Goal: Find specific page/section: Find specific page/section

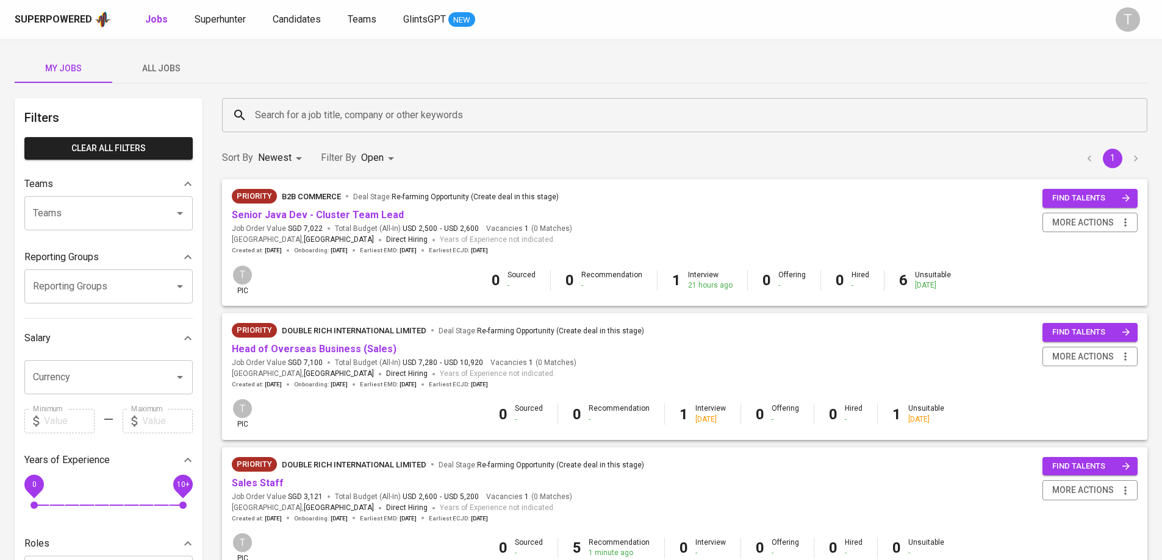
click at [181, 55] on button "All Jobs" at bounding box center [161, 68] width 98 height 29
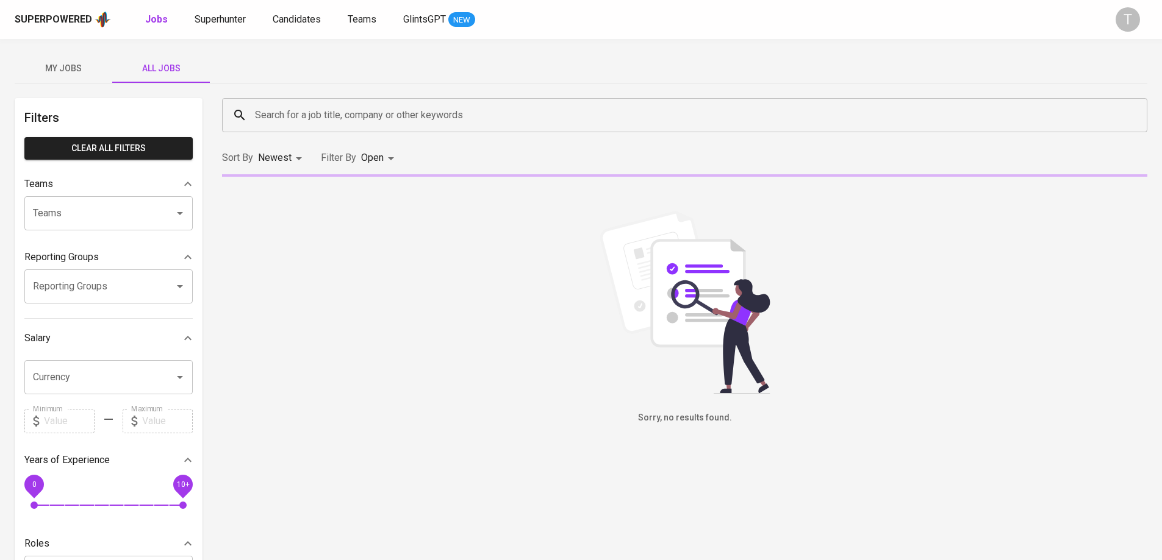
click at [145, 204] on input "Teams" at bounding box center [91, 213] width 123 height 23
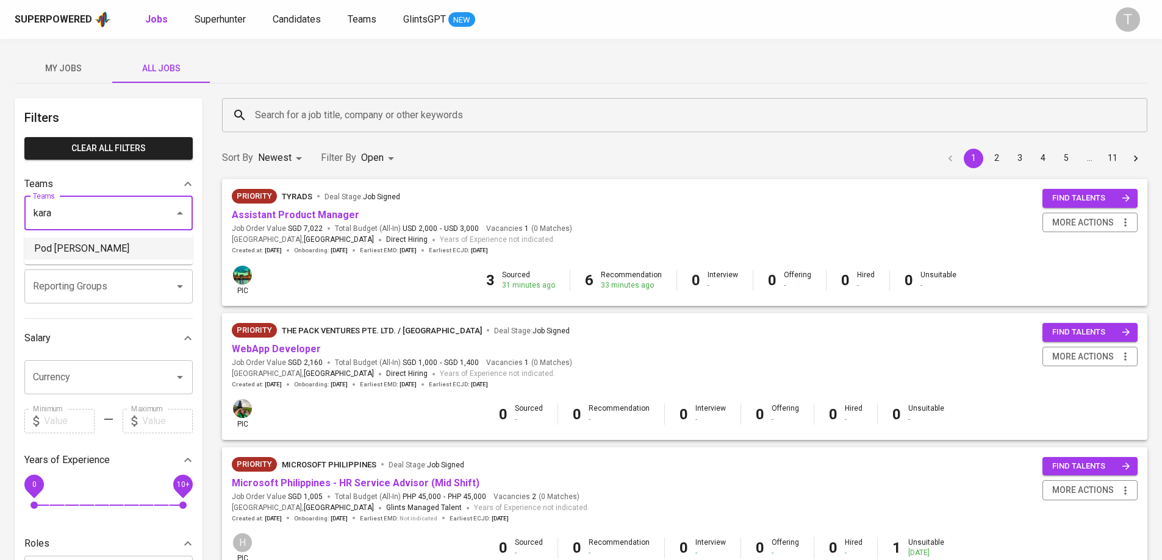
click at [75, 248] on li "Pod [PERSON_NAME]" at bounding box center [108, 249] width 168 height 22
type input "kara"
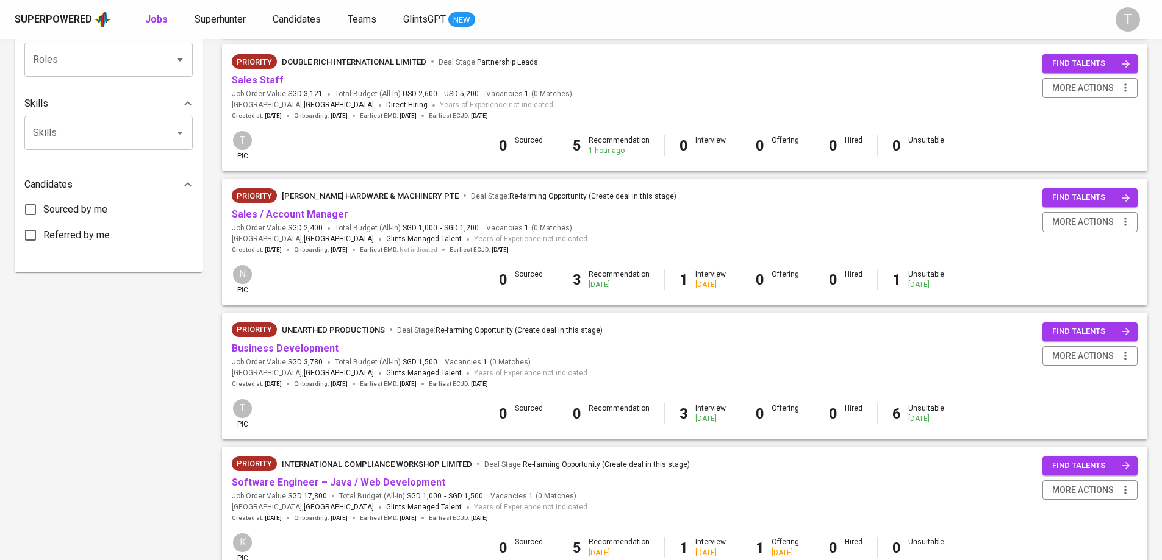
scroll to position [549, 0]
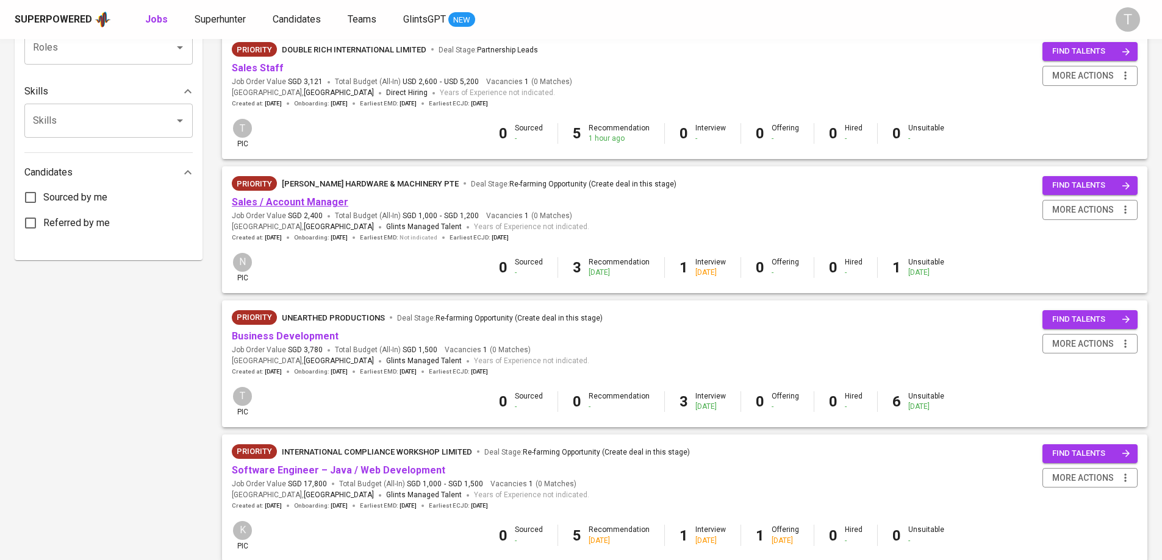
click at [332, 206] on link "Sales / Account Manager" at bounding box center [290, 202] width 116 height 12
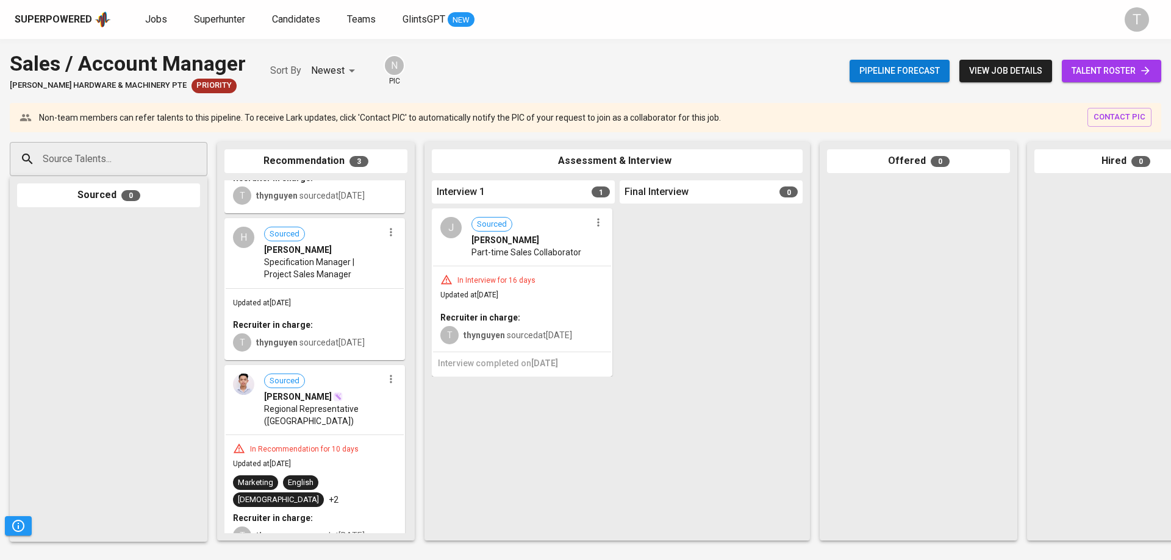
scroll to position [107, 0]
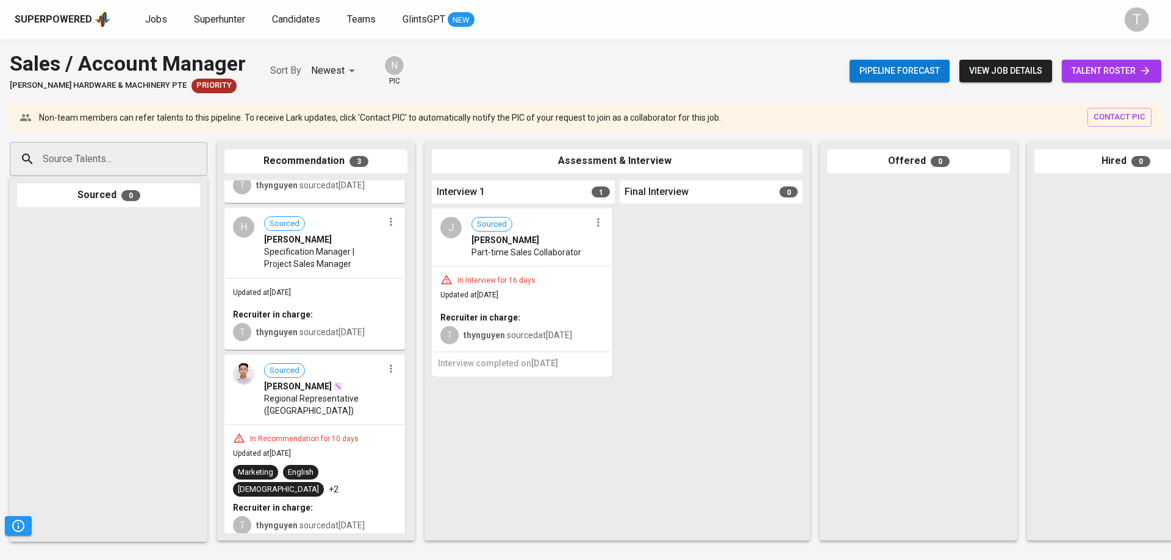
click at [338, 396] on span "Regional Representative ([GEOGRAPHIC_DATA])" at bounding box center [323, 405] width 119 height 24
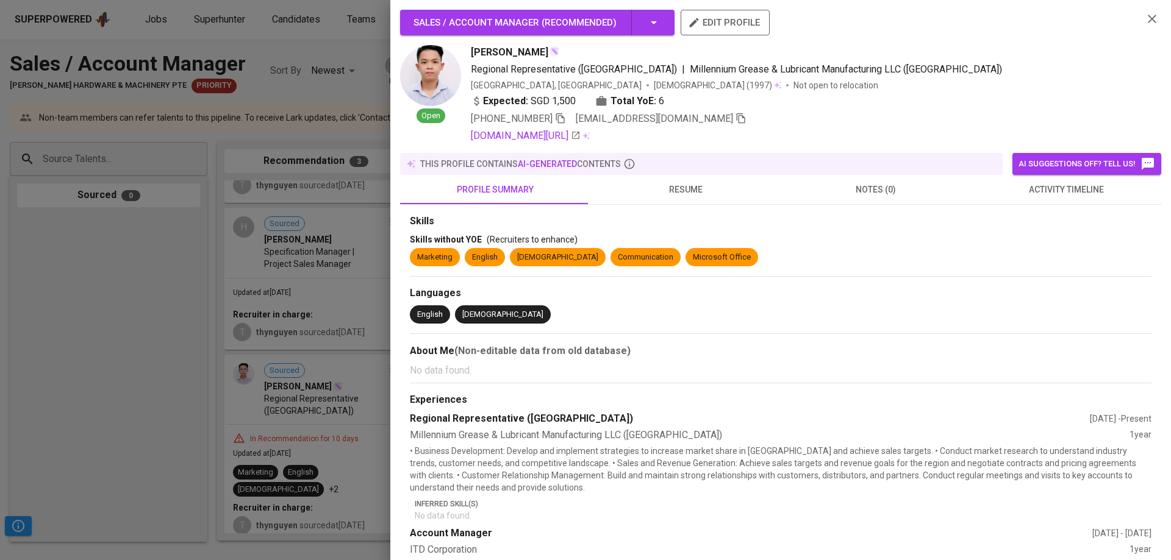
click at [555, 120] on icon "button" at bounding box center [560, 118] width 11 height 11
click at [727, 189] on span "resume" at bounding box center [686, 189] width 176 height 15
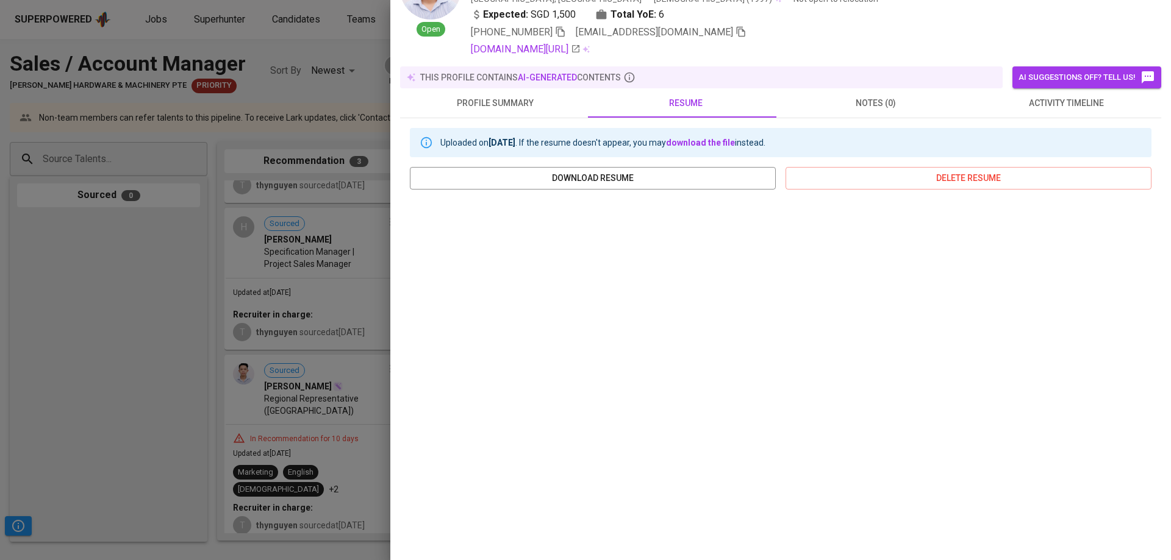
scroll to position [111, 0]
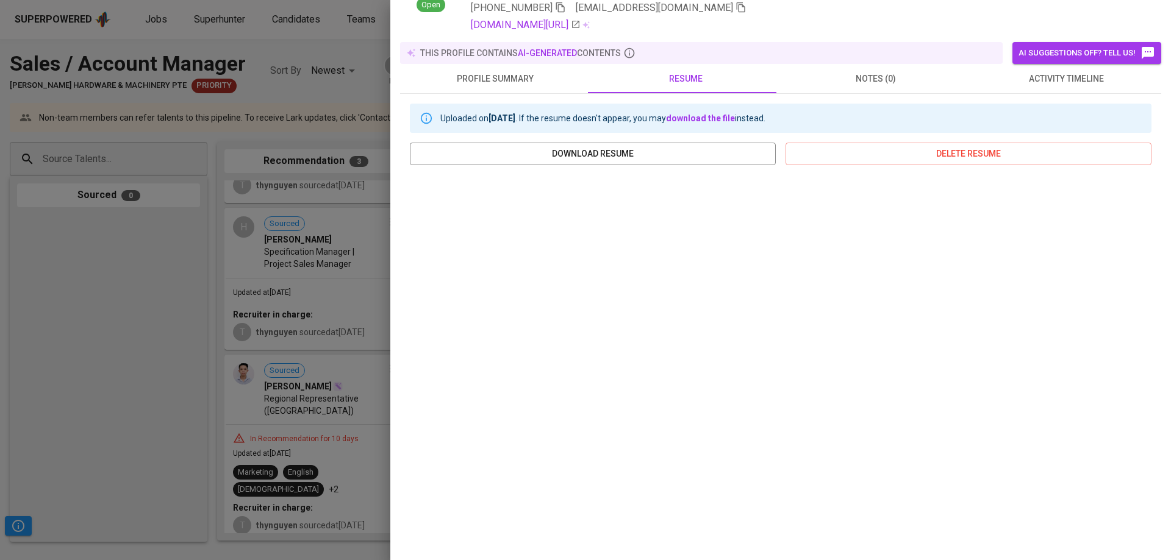
click at [240, 329] on div at bounding box center [585, 280] width 1171 height 560
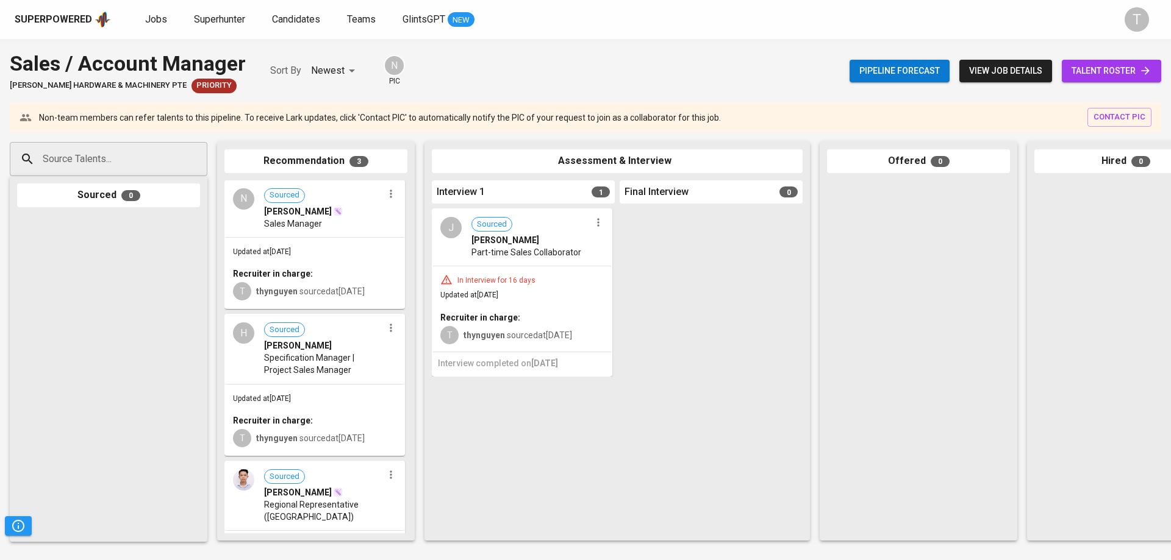
scroll to position [0, 0]
